Goal: Task Accomplishment & Management: Manage account settings

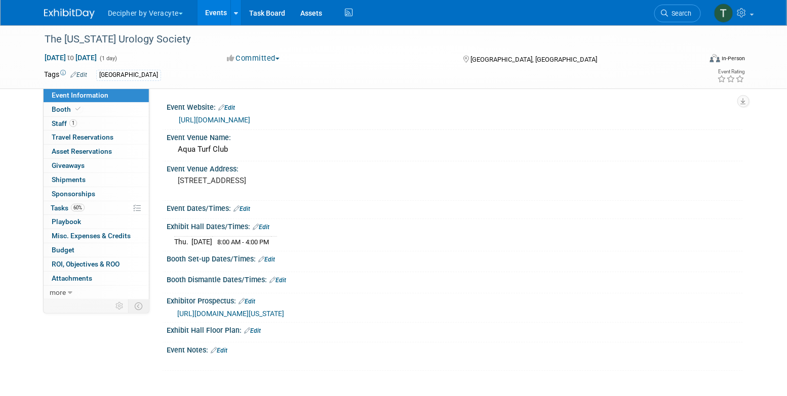
click at [213, 18] on link "Events" at bounding box center [215, 12] width 37 height 25
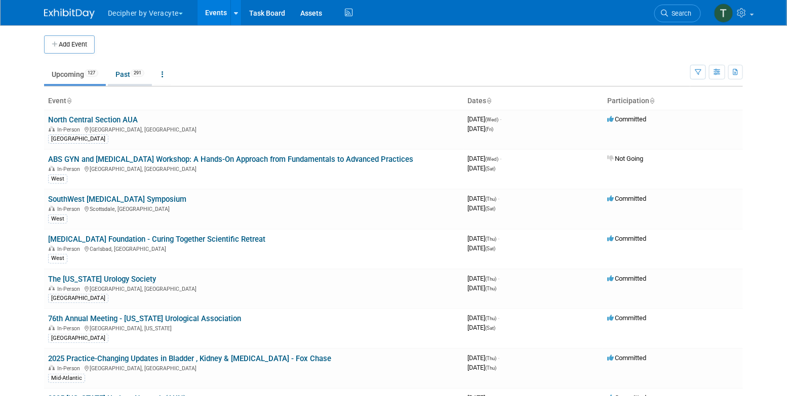
click at [135, 76] on link "Past 291" at bounding box center [130, 74] width 44 height 19
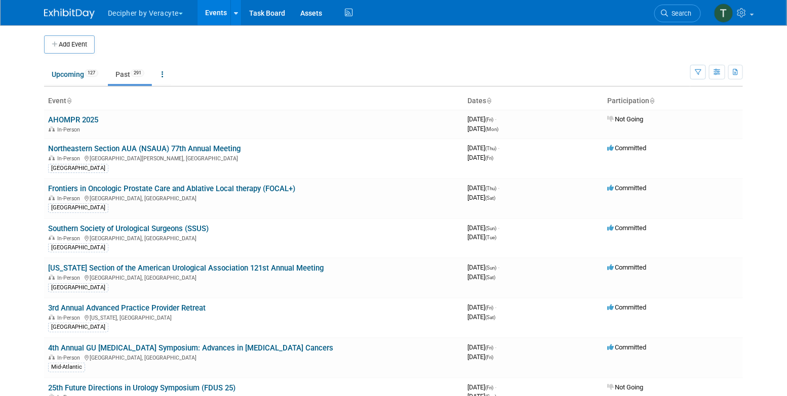
scroll to position [3759, 0]
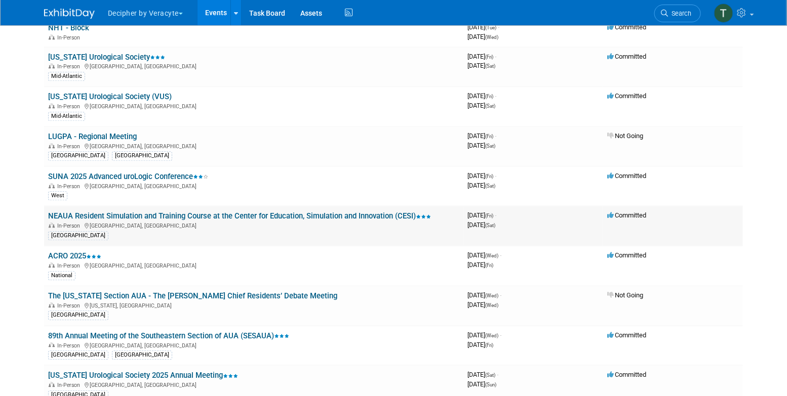
click at [171, 212] on link "NEAUA Resident Simulation and Training Course at the Center for Education, Simu…" at bounding box center [239, 216] width 383 height 9
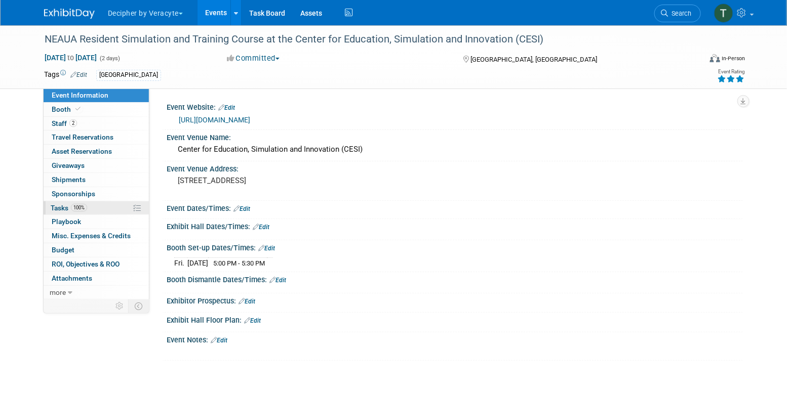
click at [107, 211] on link "100% Tasks 100%" at bounding box center [96, 208] width 105 height 14
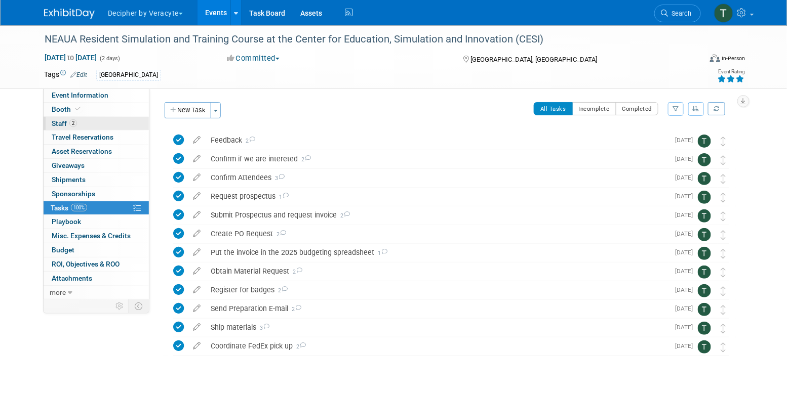
click at [118, 126] on link "2 Staff 2" at bounding box center [96, 124] width 105 height 14
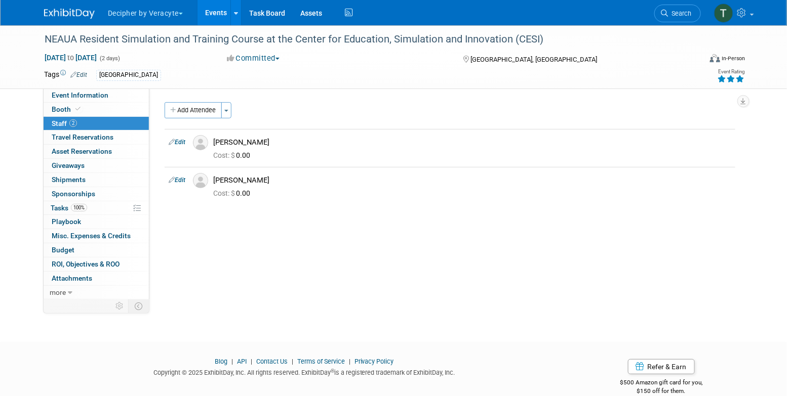
click at [211, 14] on link "Events" at bounding box center [215, 12] width 37 height 25
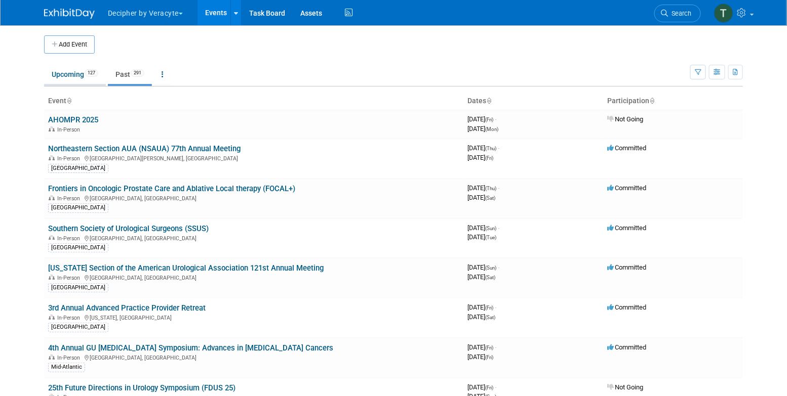
click at [76, 76] on link "Upcoming 127" at bounding box center [75, 74] width 62 height 19
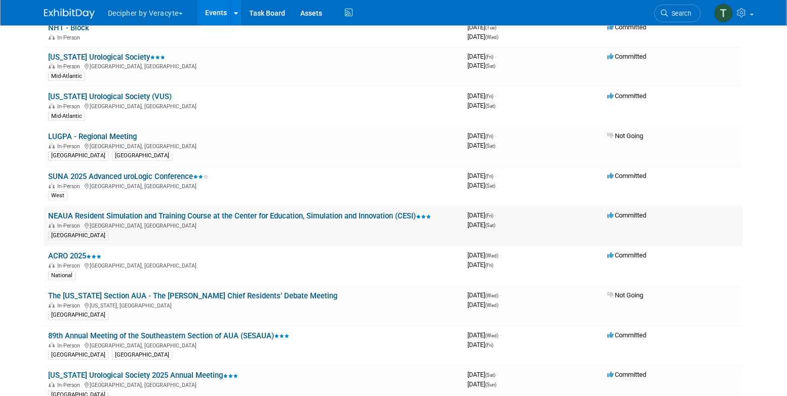
click at [108, 206] on td "NEAUA Resident Simulation and Training Course at the Center for Education, Simu…" at bounding box center [253, 226] width 419 height 40
click at [108, 212] on link "NEAUA Resident Simulation and Training Course at the Center for Education, Simu…" at bounding box center [239, 216] width 383 height 9
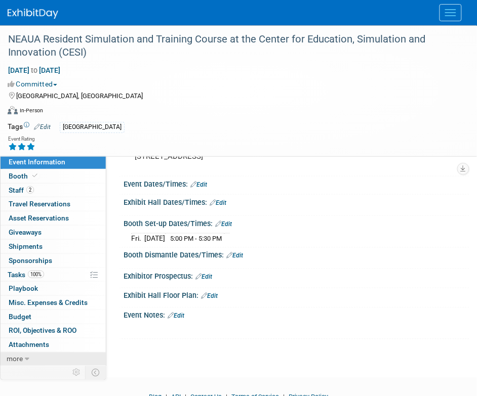
scroll to position [96, 0]
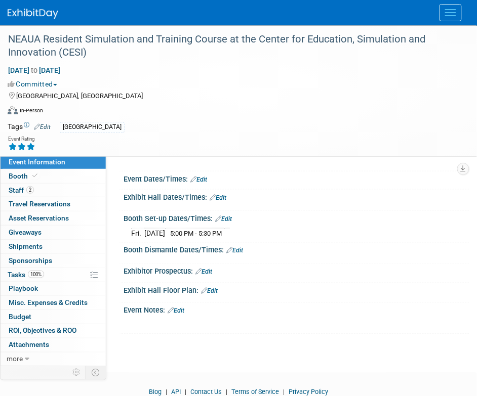
click at [30, 367] on td at bounding box center [34, 373] width 67 height 13
click at [28, 358] on icon at bounding box center [27, 359] width 5 height 7
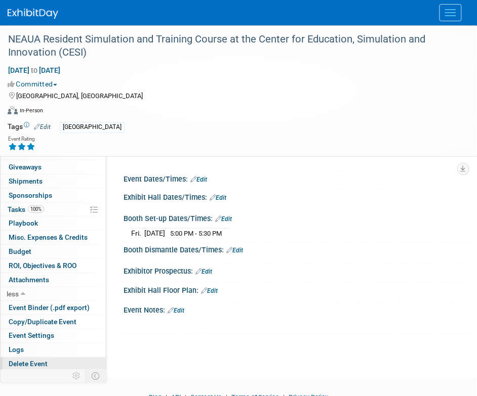
scroll to position [66, 0]
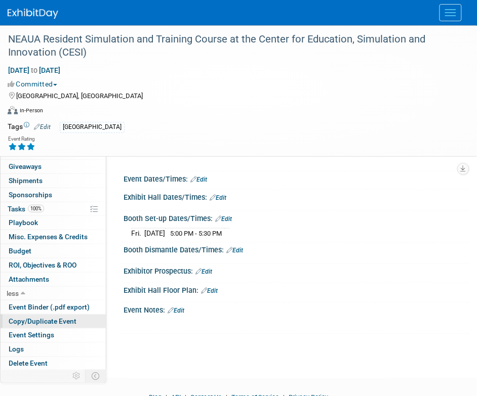
click at [50, 320] on span "Copy/Duplicate Event" at bounding box center [43, 321] width 68 height 8
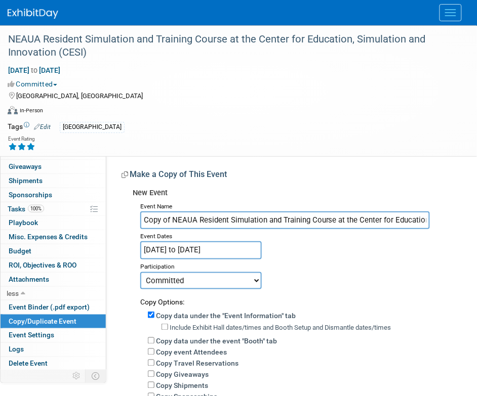
click at [215, 253] on input "Mar 14, 2025 to Mar 15, 2025" at bounding box center [201, 250] width 122 height 18
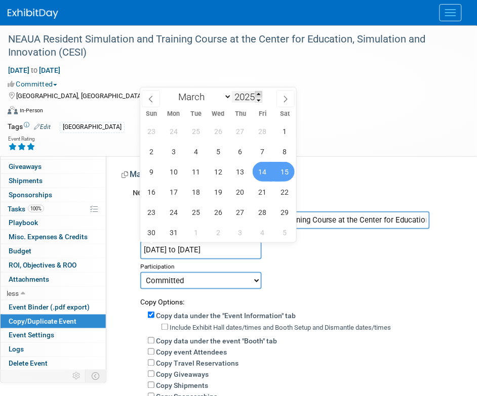
click at [259, 94] on span at bounding box center [258, 94] width 7 height 6
type input "2026"
click at [267, 172] on span "20" at bounding box center [263, 172] width 20 height 20
click at [281, 174] on span "21" at bounding box center [285, 172] width 20 height 20
type input "[DATE] to [DATE]"
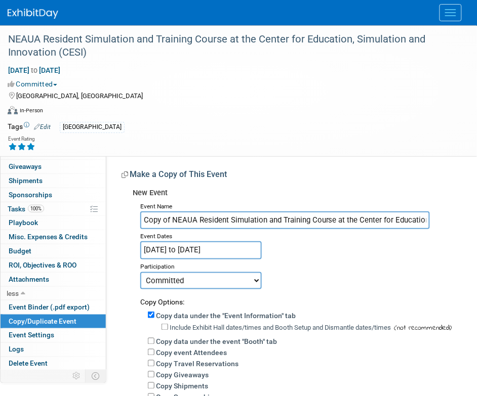
click at [172, 221] on input "Copy of NEAUA Resident Simulation and Training Course at the Center for Educati…" at bounding box center [285, 221] width 290 height 18
paste input "4th Annual Training and Simulation"
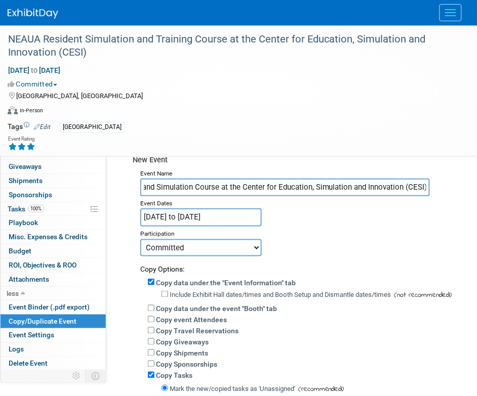
scroll to position [37, 0]
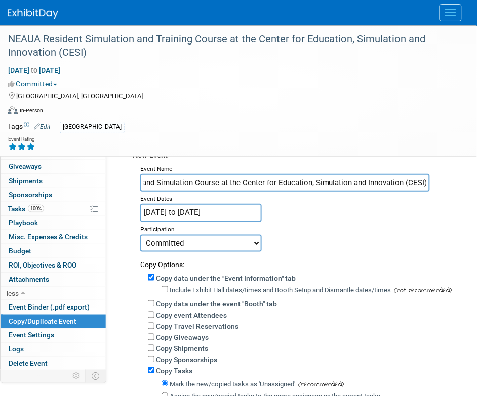
type input "4th Annual Training and Simulation Course at the Center for Education, Simulati…"
click at [181, 248] on select "Committed Considering Not Going" at bounding box center [201, 243] width 122 height 17
select select "2"
click at [140, 235] on select "Committed Considering Not Going" at bounding box center [201, 243] width 122 height 17
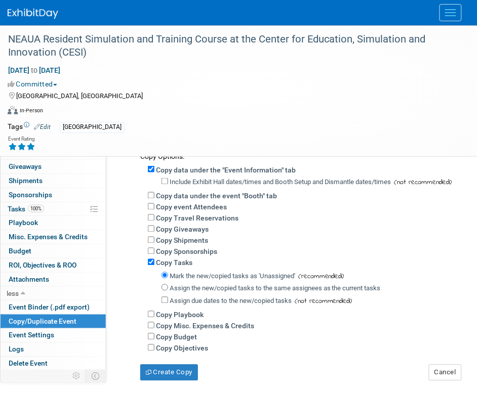
scroll to position [240, 0]
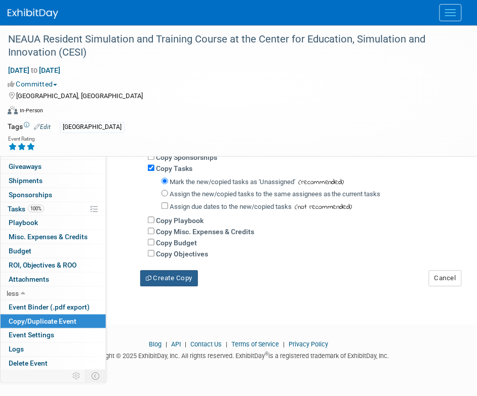
click at [173, 280] on button "Create Copy" at bounding box center [169, 279] width 58 height 16
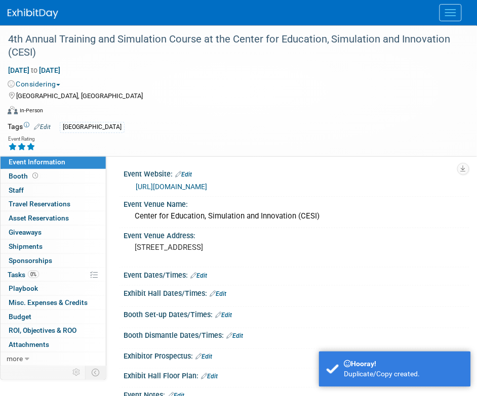
click at [3, 124] on div "Tags Edit [GEOGRAPHIC_DATA]" at bounding box center [232, 127] width 464 height 15
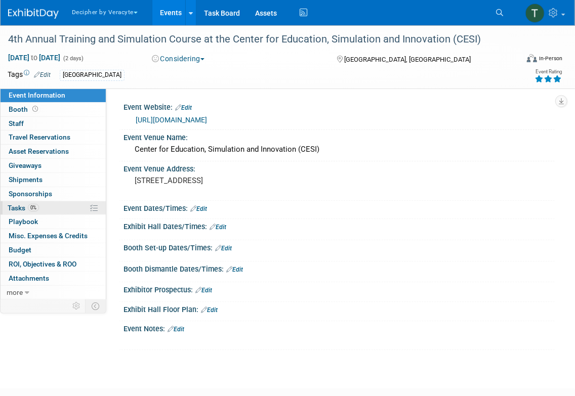
click at [59, 206] on link "0% Tasks 0%" at bounding box center [53, 208] width 105 height 14
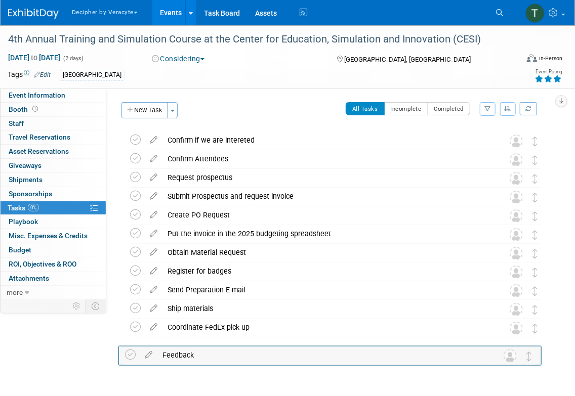
drag, startPoint x: 537, startPoint y: 141, endPoint x: 532, endPoint y: 353, distance: 211.7
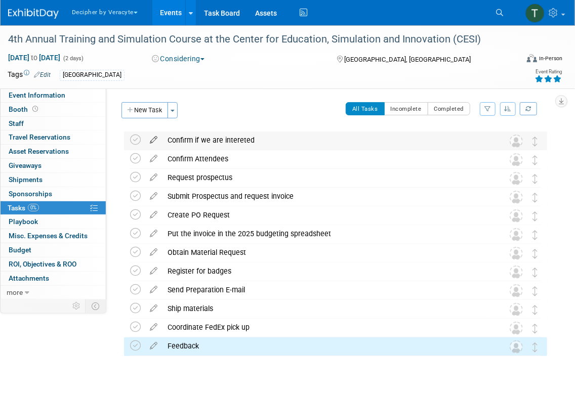
click at [150, 141] on icon at bounding box center [154, 138] width 18 height 13
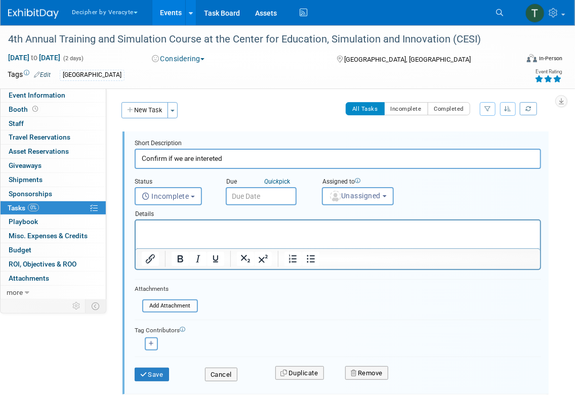
click at [264, 190] on input "text" at bounding box center [261, 196] width 71 height 18
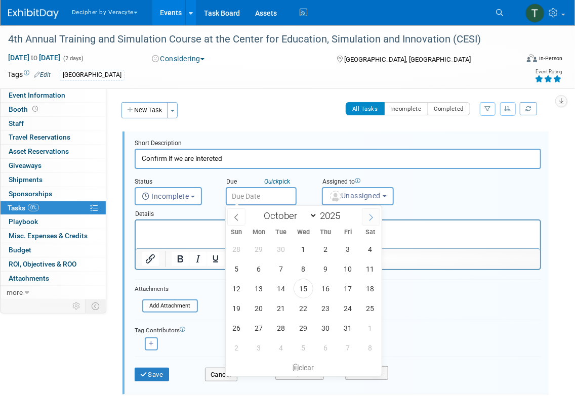
click at [370, 215] on icon at bounding box center [371, 217] width 7 height 7
select select "10"
click at [274, 333] on span "25" at bounding box center [281, 328] width 20 height 20
type input "[DATE]"
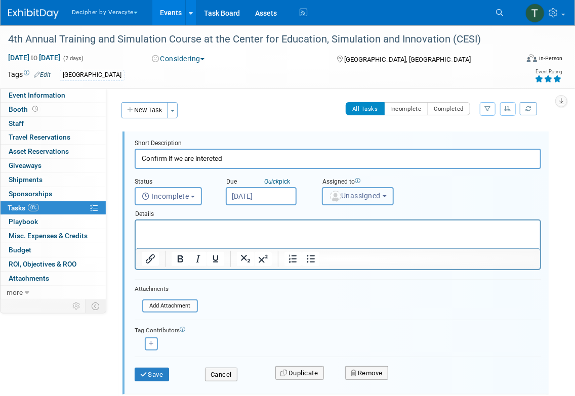
click at [363, 192] on span "Unassigned" at bounding box center [355, 196] width 52 height 8
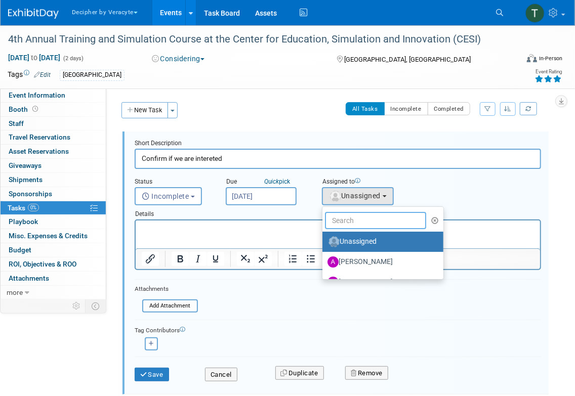
click at [363, 222] on input "text" at bounding box center [375, 220] width 101 height 17
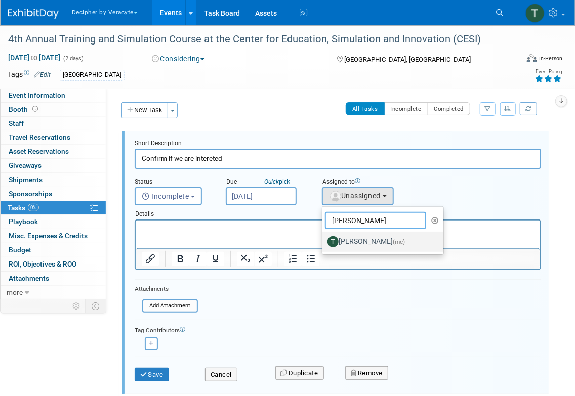
type input "[PERSON_NAME]"
click at [357, 240] on label "[PERSON_NAME] (me)" at bounding box center [381, 242] width 106 height 16
click at [324, 240] on input "[PERSON_NAME] (me)" at bounding box center [320, 240] width 7 height 7
select select "3ceeba8c-a19a-4597-a609-6fba7c9a515a"
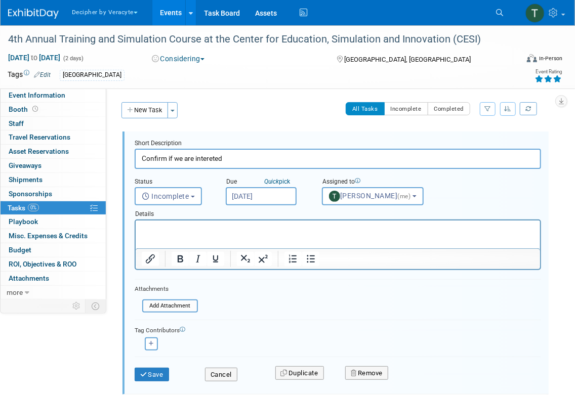
click at [152, 366] on div "Save" at bounding box center [162, 371] width 70 height 21
click at [152, 368] on button "Save" at bounding box center [152, 375] width 34 height 14
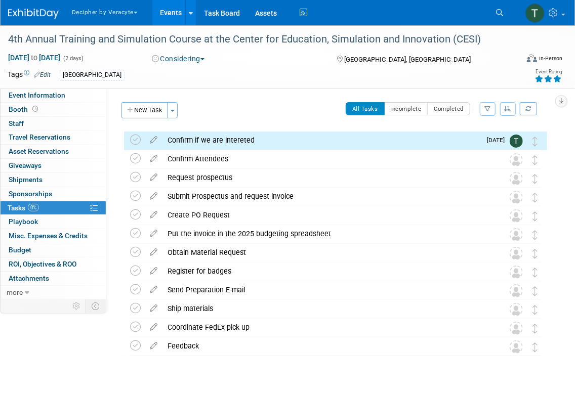
click at [238, 145] on div "Confirm if we are intereted" at bounding box center [322, 140] width 318 height 17
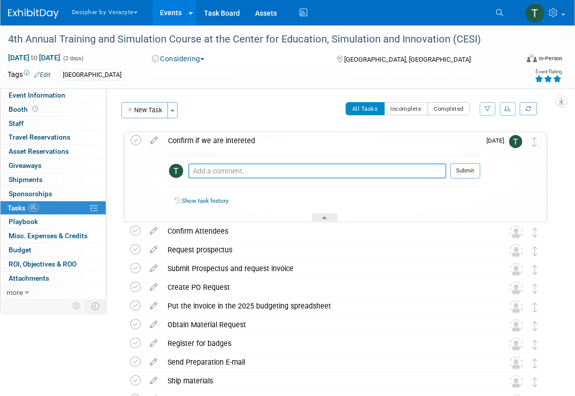
click at [243, 174] on textarea at bounding box center [317, 171] width 258 height 15
click at [155, 230] on icon at bounding box center [154, 229] width 18 height 13
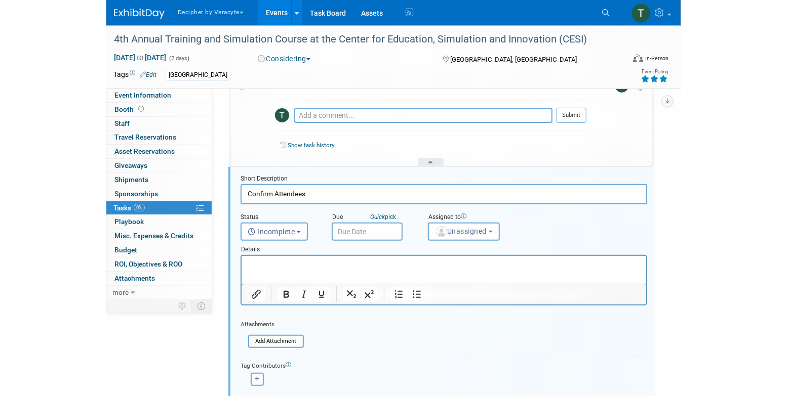
scroll to position [74, 0]
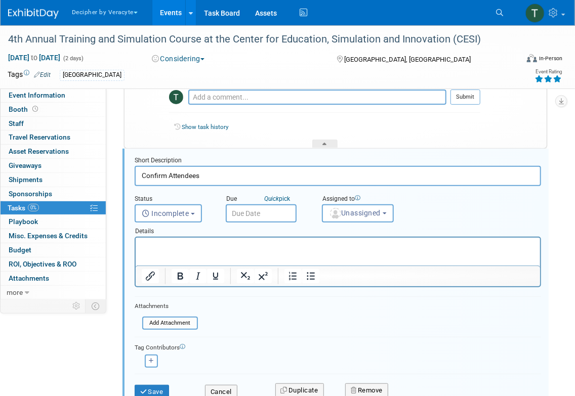
click at [273, 217] on input "text" at bounding box center [261, 214] width 71 height 18
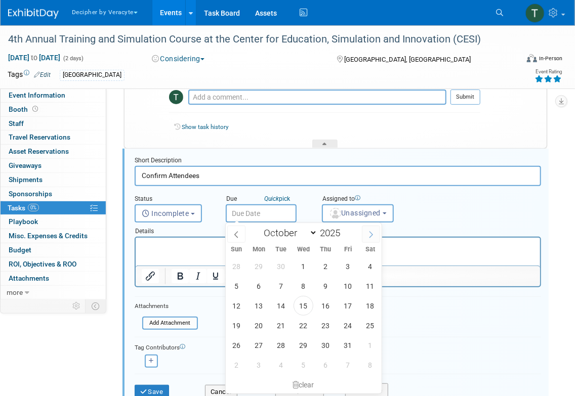
click at [370, 235] on icon at bounding box center [371, 234] width 7 height 7
select select "10"
click at [287, 347] on span "25" at bounding box center [281, 346] width 20 height 20
type input "[DATE]"
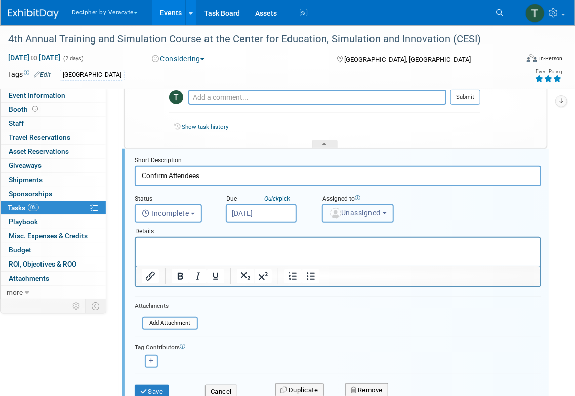
click at [355, 215] on span "Unassigned" at bounding box center [355, 213] width 52 height 8
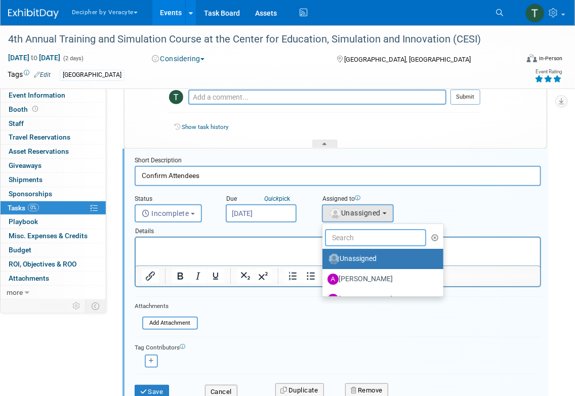
click at [355, 231] on input "text" at bounding box center [375, 237] width 101 height 17
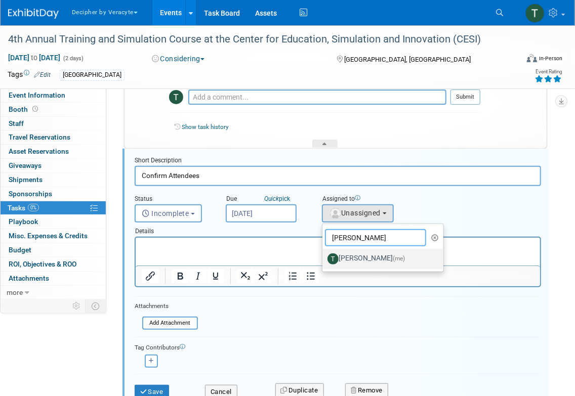
type input "[PERSON_NAME]"
click at [360, 257] on label "[PERSON_NAME] (me)" at bounding box center [381, 259] width 106 height 16
click at [324, 257] on input "[PERSON_NAME] (me)" at bounding box center [320, 258] width 7 height 7
select select "3ceeba8c-a19a-4597-a609-6fba7c9a515a"
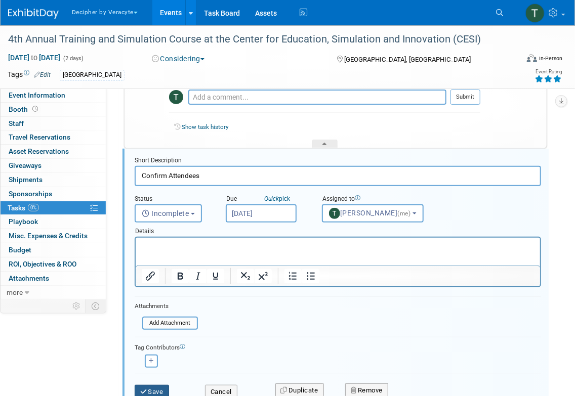
click at [152, 391] on button "Save" at bounding box center [152, 392] width 34 height 14
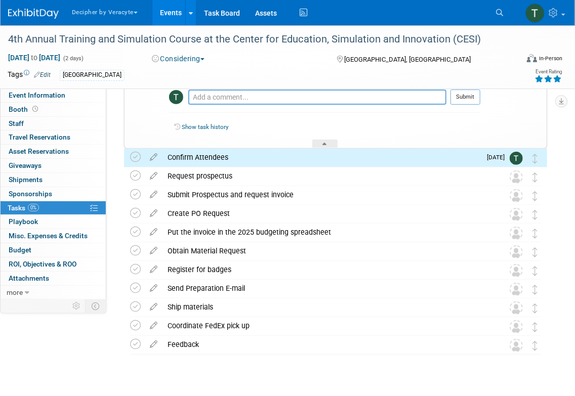
click at [261, 151] on div "Confirm Attendees" at bounding box center [322, 157] width 318 height 17
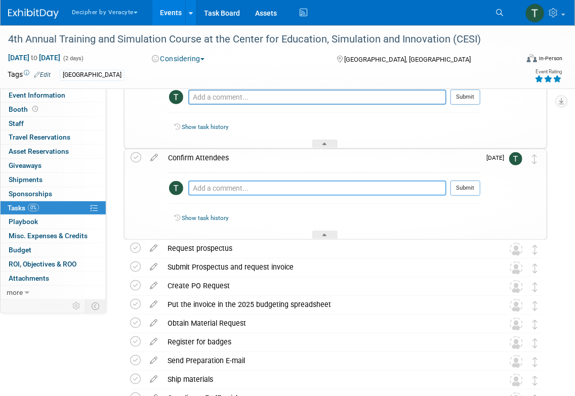
click at [254, 185] on textarea at bounding box center [317, 188] width 258 height 15
type textarea "sent email to [PERSON_NAME] & [PERSON_NAME]"
click at [466, 187] on button "Submit" at bounding box center [466, 188] width 30 height 15
